Goal: Check status: Check status

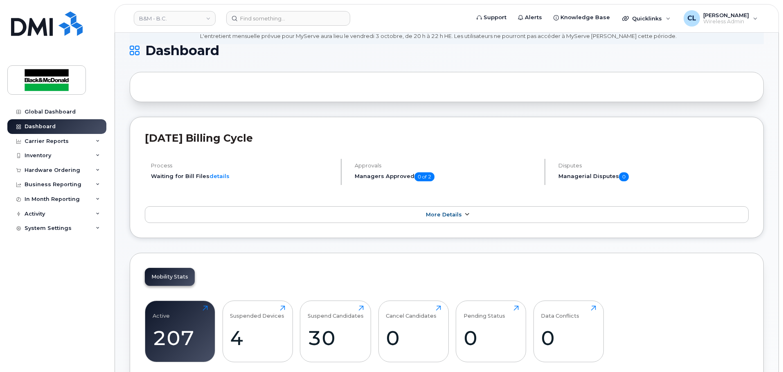
scroll to position [164, 0]
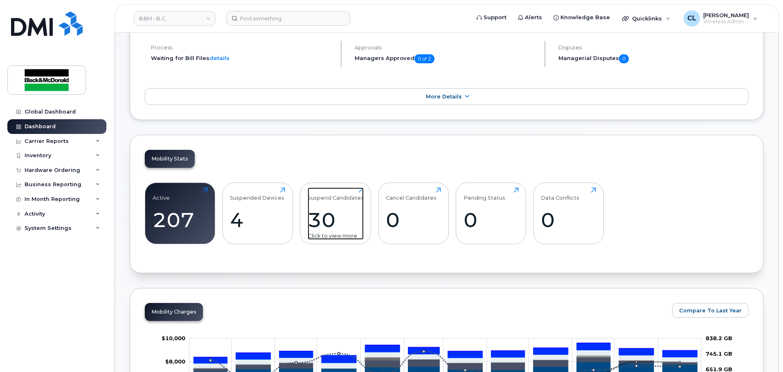
click at [328, 215] on div "30" at bounding box center [335, 220] width 56 height 24
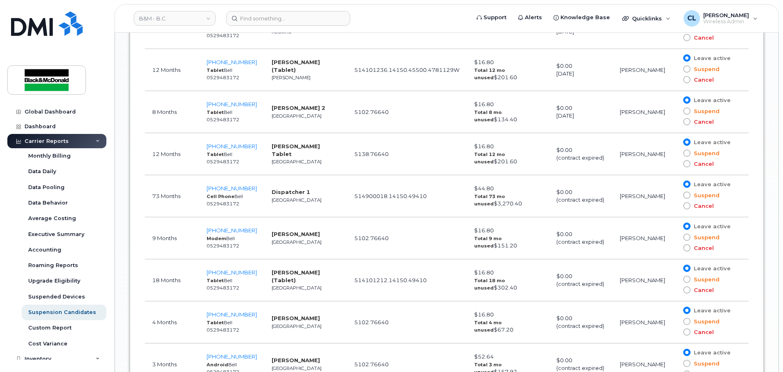
scroll to position [981, 0]
drag, startPoint x: 252, startPoint y: 146, endPoint x: 209, endPoint y: 147, distance: 42.9
click at [209, 147] on td "604-345-6190 Tablet Bell 0529483172" at bounding box center [231, 155] width 65 height 42
copy span "604-345-6190"
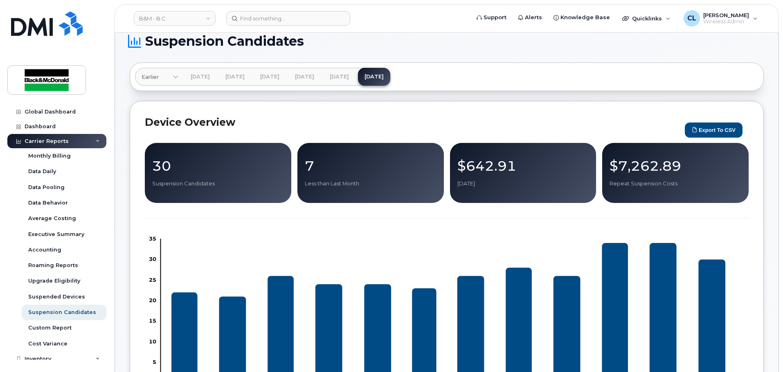
scroll to position [0, 0]
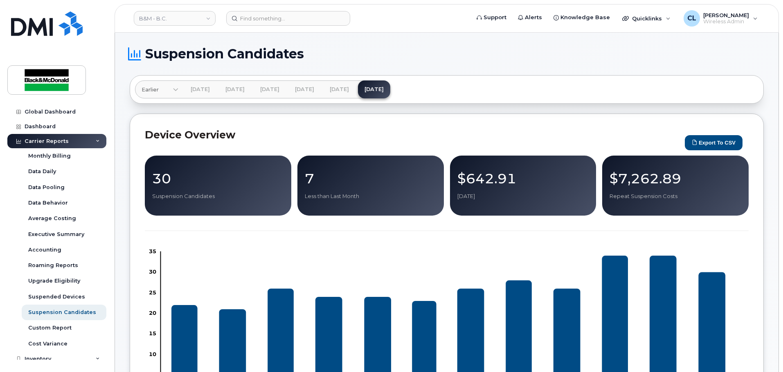
click at [63, 141] on div "Carrier Reports" at bounding box center [47, 141] width 44 height 7
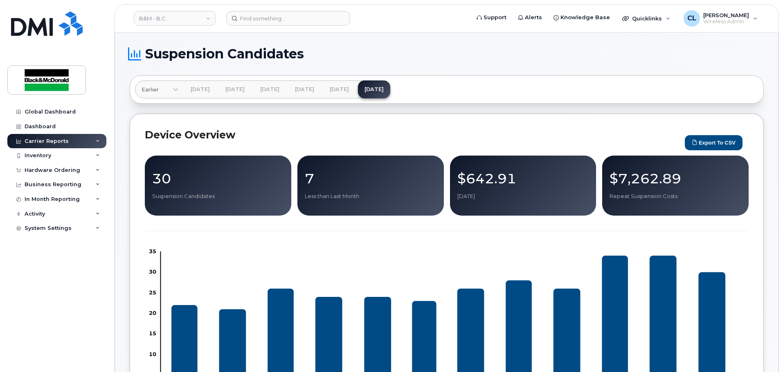
click at [57, 145] on div "Carrier Reports" at bounding box center [56, 141] width 99 height 15
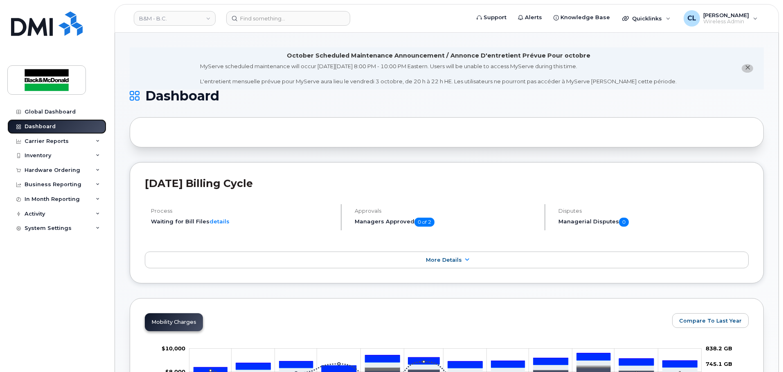
click at [37, 123] on link "Dashboard" at bounding box center [56, 126] width 99 height 15
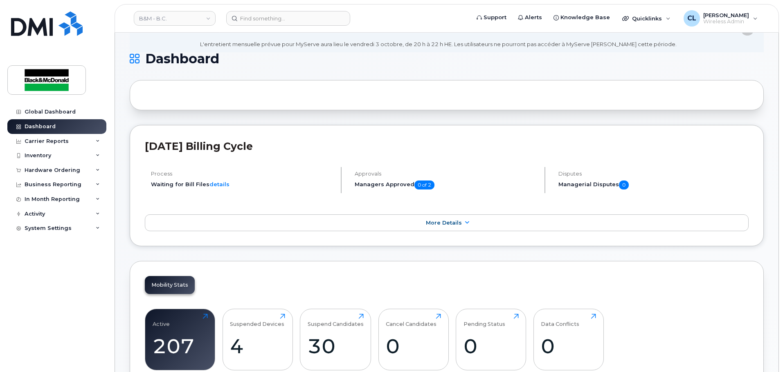
scroll to position [164, 0]
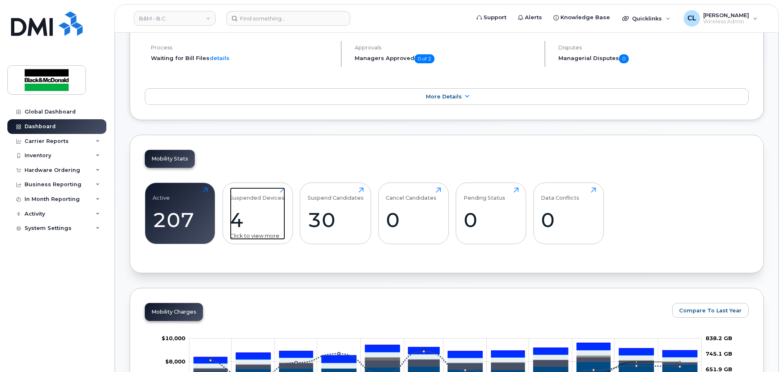
click at [241, 223] on div "4" at bounding box center [257, 220] width 55 height 24
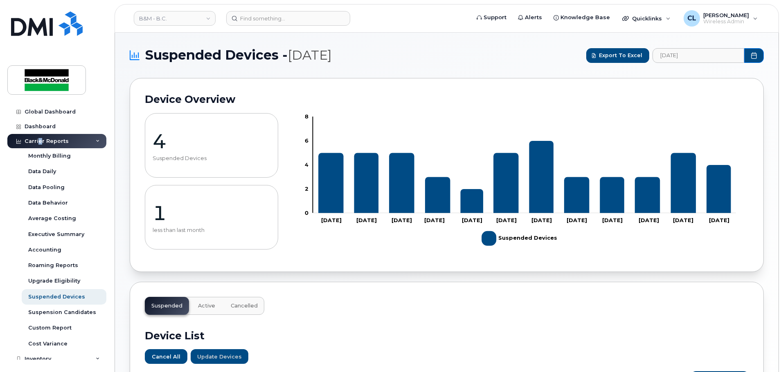
click at [39, 141] on div "Carrier Reports" at bounding box center [47, 141] width 44 height 7
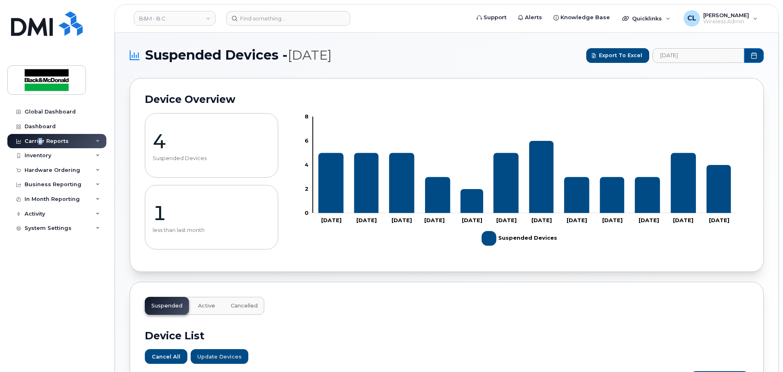
click at [39, 141] on div "Carrier Reports" at bounding box center [47, 141] width 44 height 7
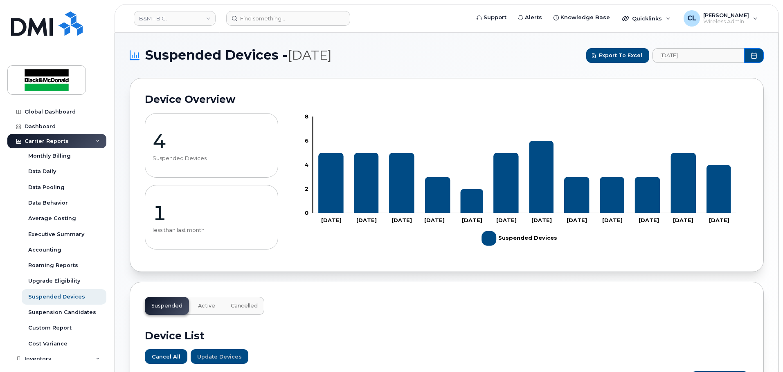
click at [38, 145] on div "Carrier Reports" at bounding box center [56, 141] width 99 height 15
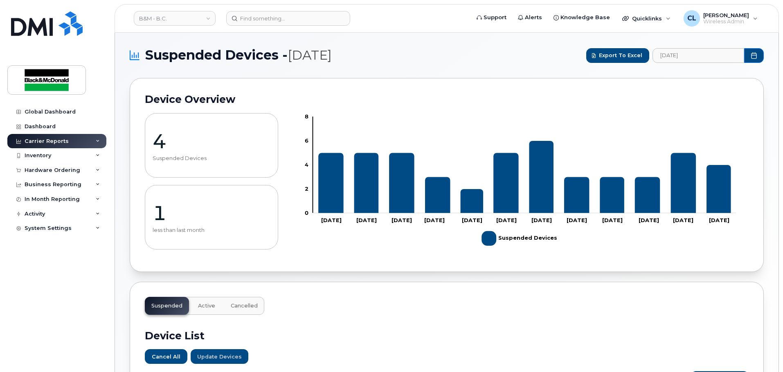
click at [160, 143] on p "4" at bounding box center [211, 141] width 118 height 25
click at [70, 140] on div "Carrier Reports" at bounding box center [56, 141] width 99 height 15
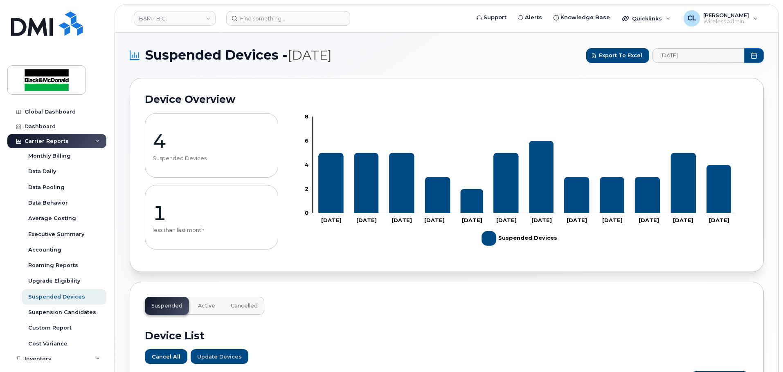
click at [50, 141] on div "Carrier Reports" at bounding box center [47, 141] width 44 height 7
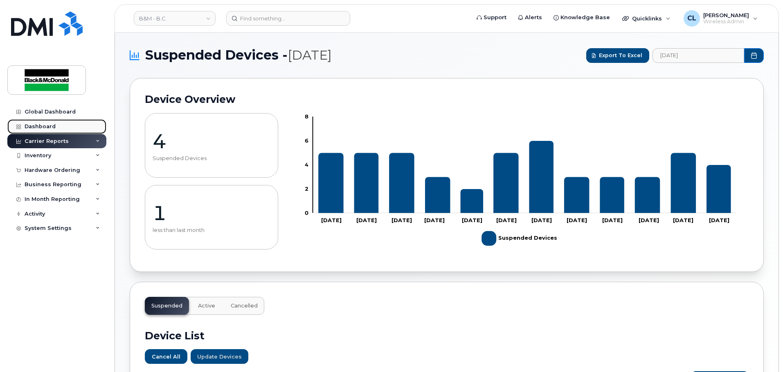
click at [40, 125] on div "Dashboard" at bounding box center [40, 126] width 31 height 7
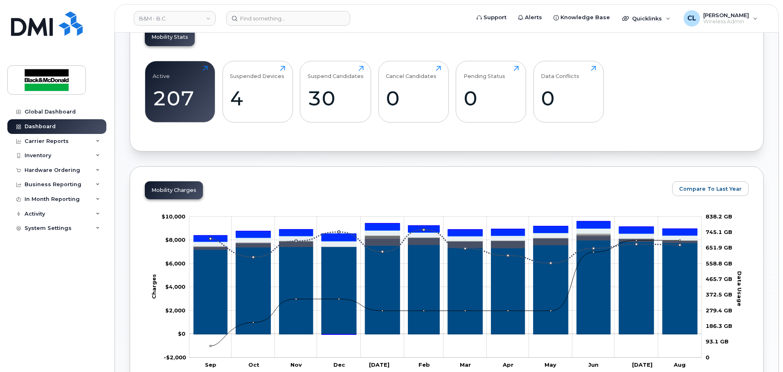
scroll to position [286, 0]
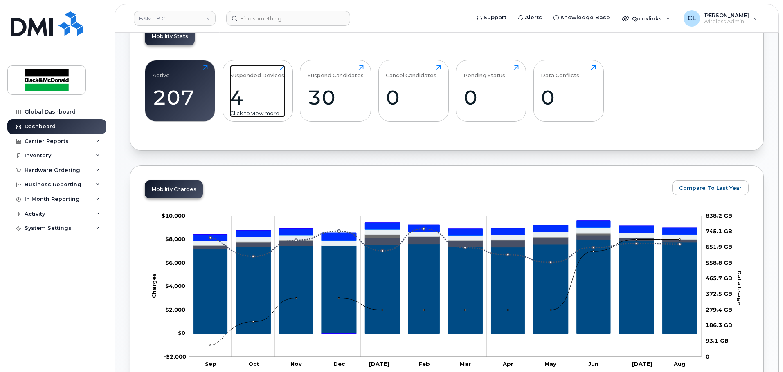
click at [236, 104] on div "4" at bounding box center [257, 97] width 55 height 24
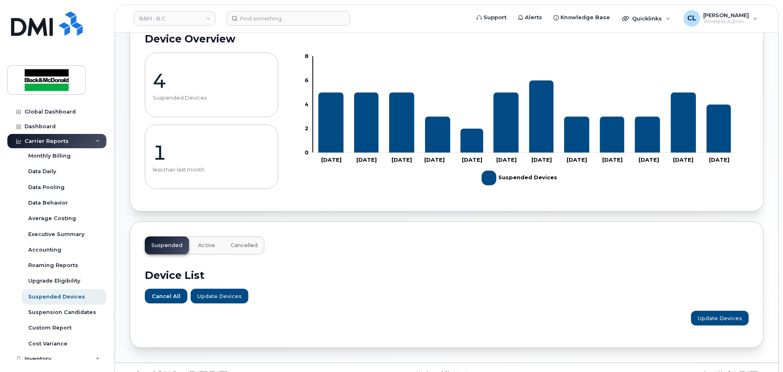
scroll to position [77, 0]
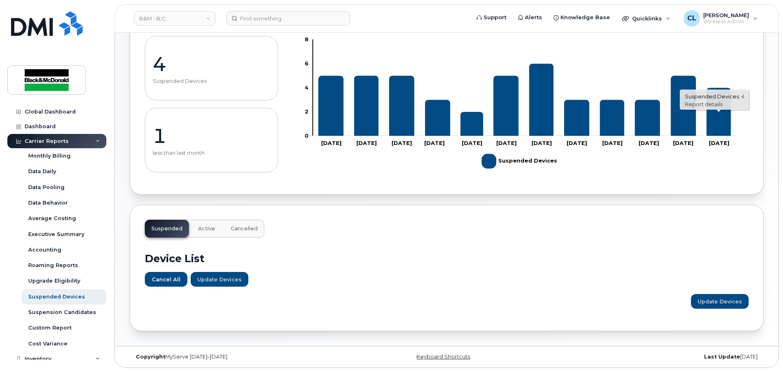
click at [714, 104] on link "Report details" at bounding box center [704, 104] width 38 height 7
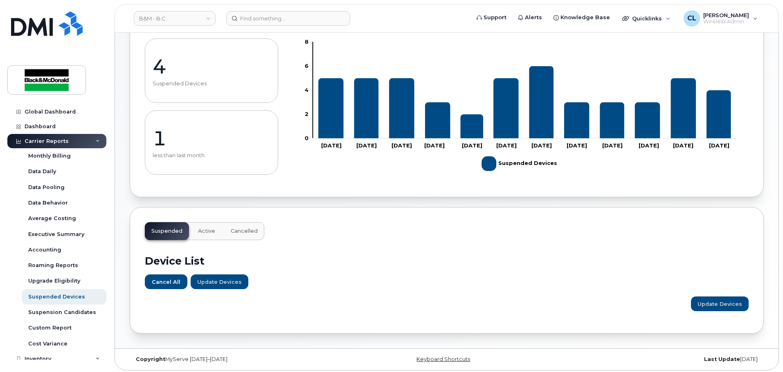
scroll to position [77, 0]
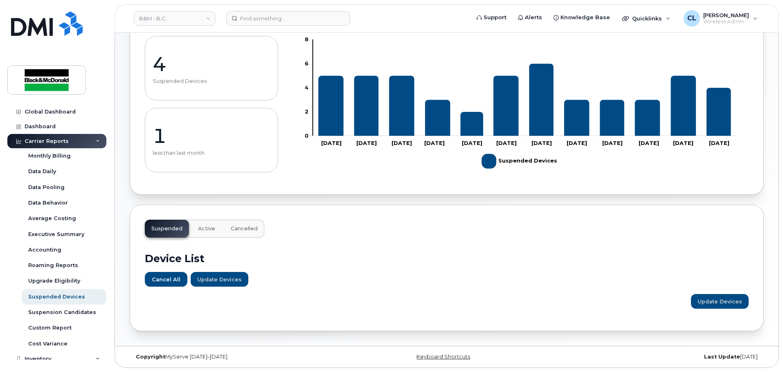
click at [243, 224] on button "Cancelled" at bounding box center [244, 229] width 40 height 18
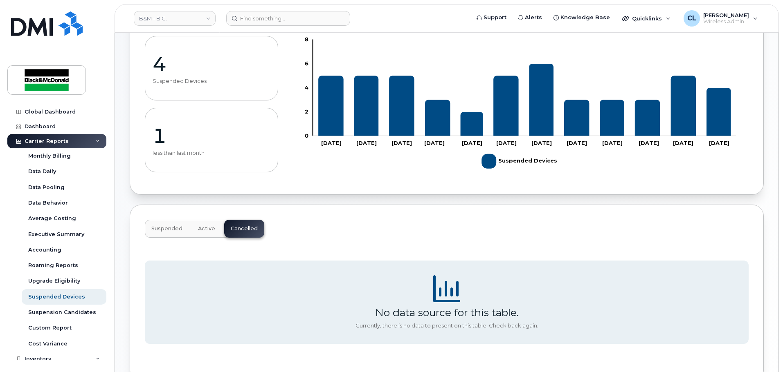
click at [197, 235] on button "Active" at bounding box center [206, 229] width 30 height 18
click at [201, 226] on div "Suspended Active Cancelled" at bounding box center [204, 229] width 119 height 18
click at [179, 228] on span "Suspended" at bounding box center [166, 229] width 31 height 7
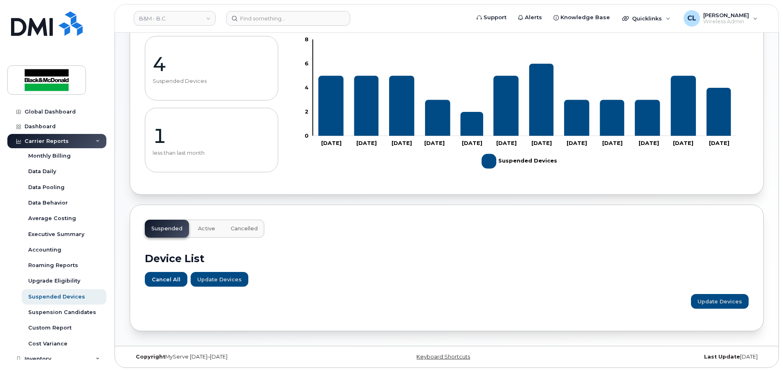
click at [687, 265] on h2 "Device List" at bounding box center [446, 259] width 603 height 12
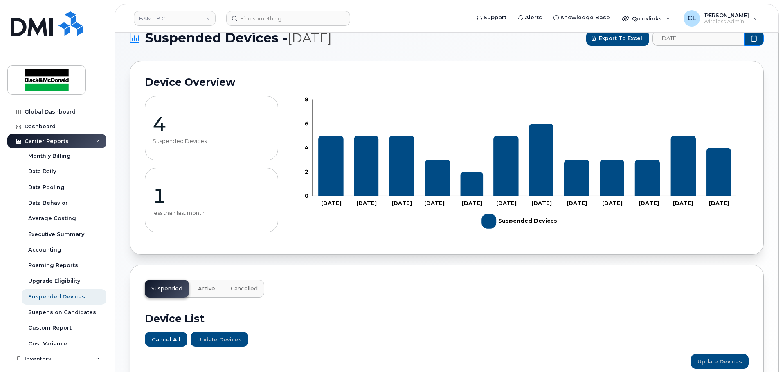
scroll to position [0, 0]
